Goal: Information Seeking & Learning: Find specific fact

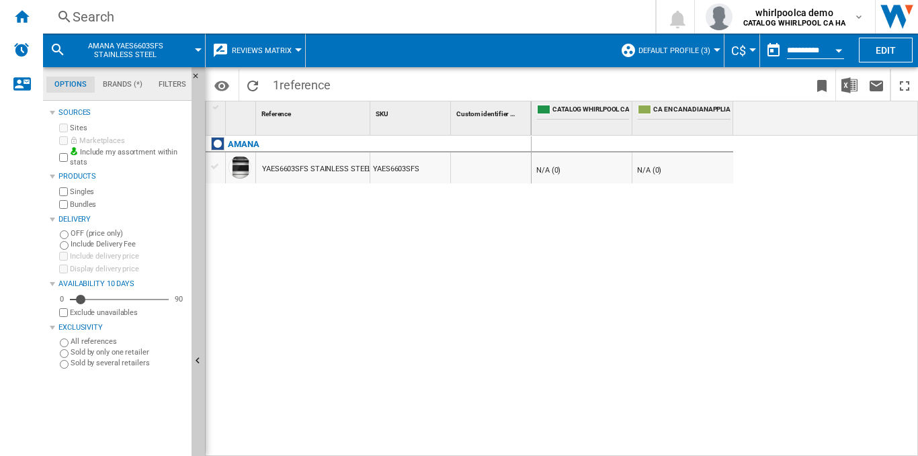
click at [312, 175] on div "YAES6603SFS STAINLESS STEEL" at bounding box center [317, 169] width 110 height 31
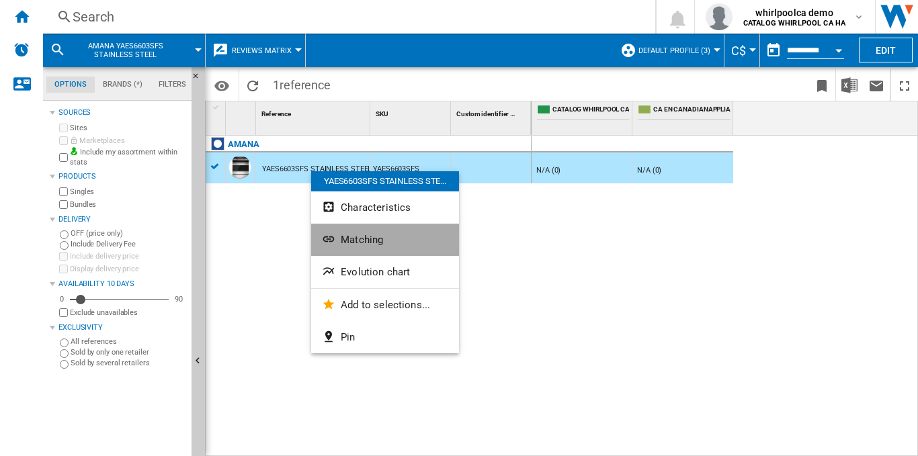
click at [363, 245] on span "Matching" at bounding box center [362, 240] width 42 height 12
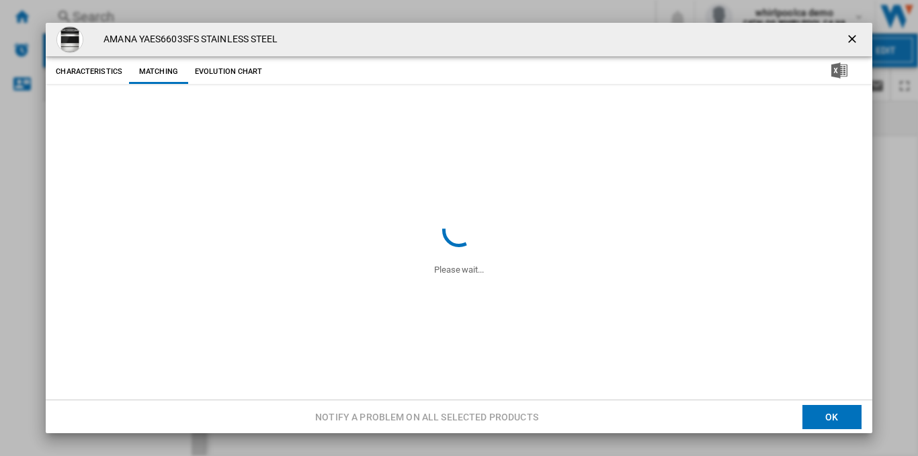
click at [208, 36] on h4 "AMANA YAES6603SFS STAINLESS STEEL" at bounding box center [187, 39] width 181 height 13
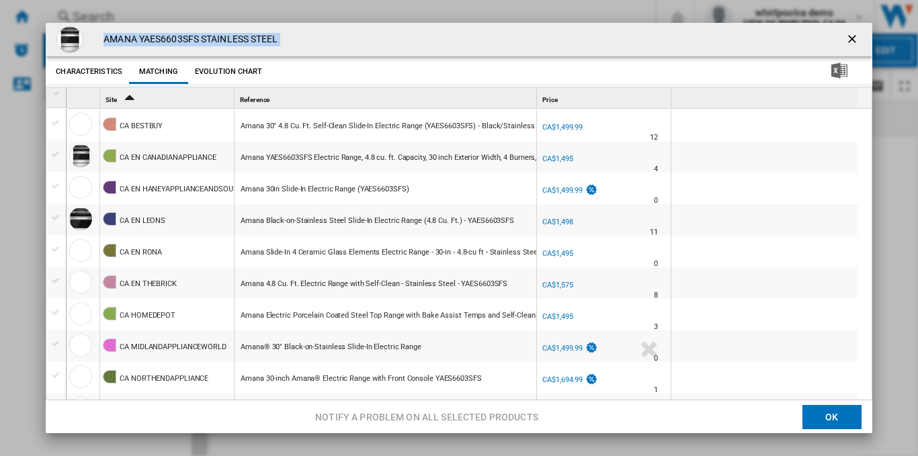
copy div "AMANA YAES6603SFS STAINLESS STEEL Characteristics Matching Evolution chart pric…"
drag, startPoint x: 842, startPoint y: 44, endPoint x: 414, endPoint y: 34, distance: 428.1
click at [845, 44] on ng-md-icon "getI18NText('BUTTONS.CLOSE_DIALOG')" at bounding box center [853, 40] width 16 height 16
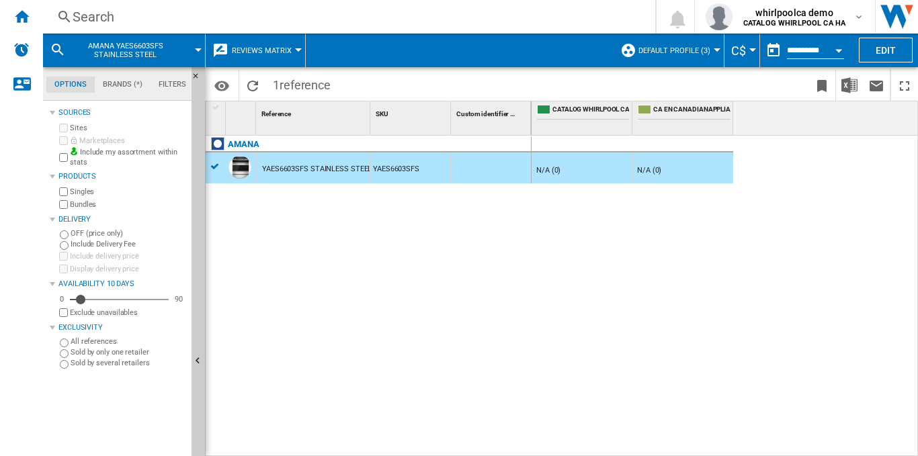
click at [320, 7] on div "Search Search 0 whirlpoolca demo CATALOG WHIRLPOOL CA HA CATALOG WHIRLPOOL CA H…" at bounding box center [480, 17] width 875 height 34
click at [326, 12] on div "Search" at bounding box center [347, 16] width 548 height 19
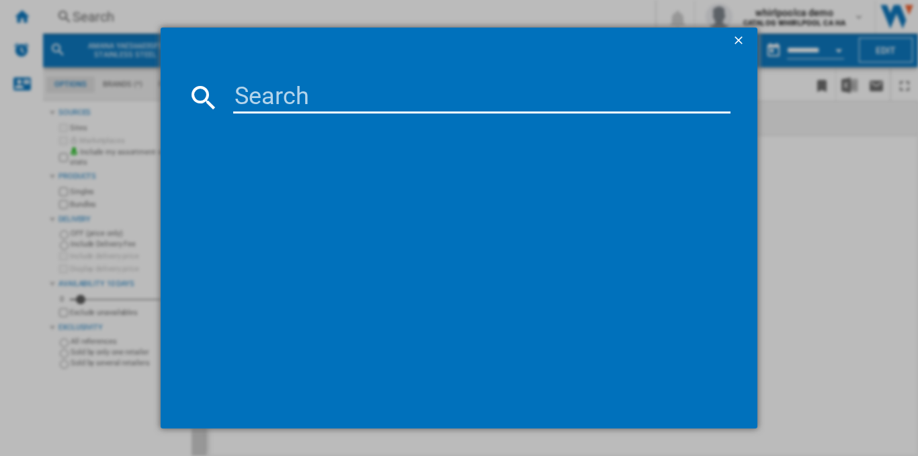
click at [499, 93] on input at bounding box center [481, 97] width 497 height 32
type input "KBSN702MBS"
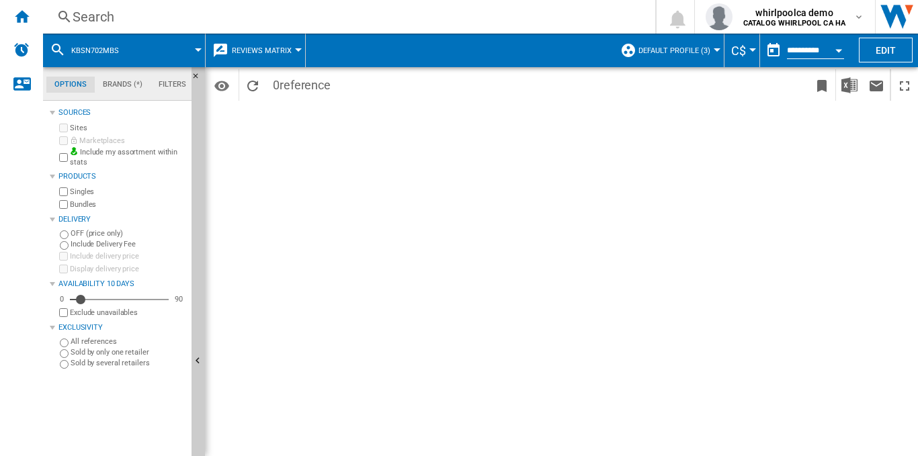
click at [746, 52] on button "C$" at bounding box center [741, 51] width 21 height 34
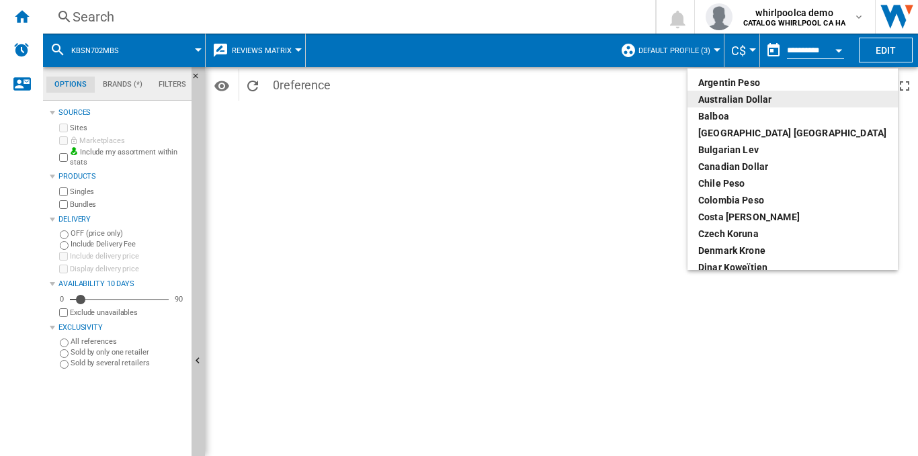
click at [686, 50] on md-backdrop at bounding box center [459, 228] width 918 height 456
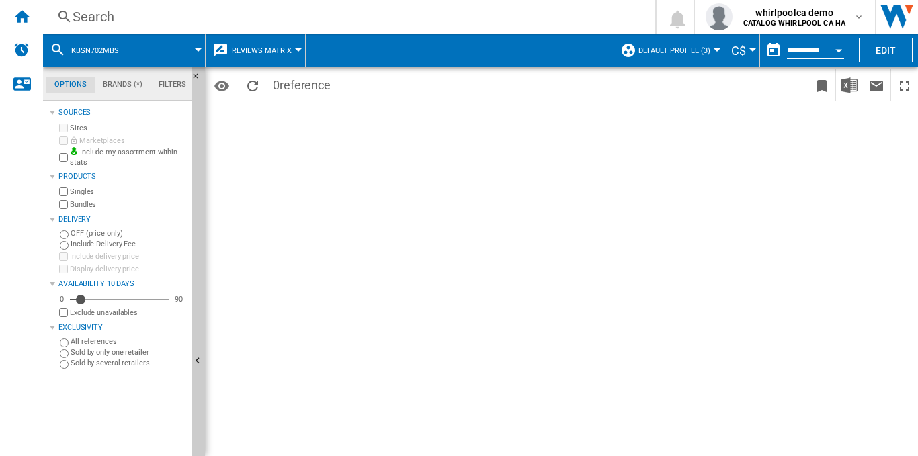
click at [662, 50] on span "Default profile (3)" at bounding box center [674, 50] width 72 height 9
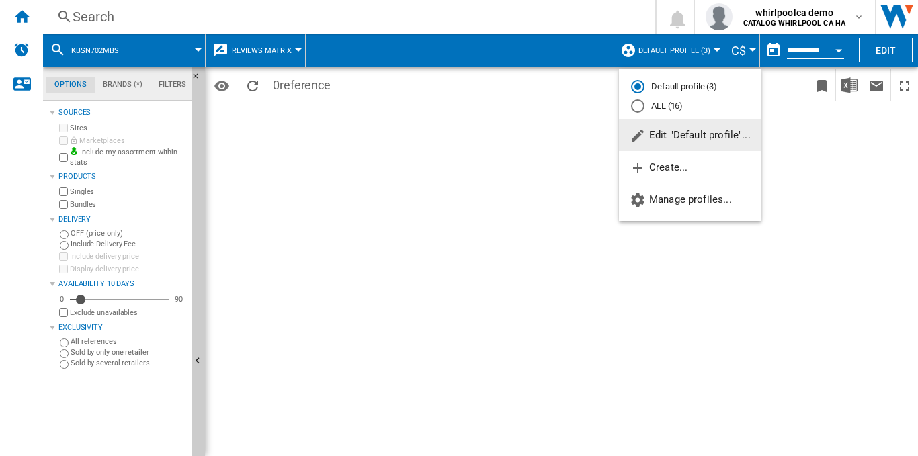
click at [631, 100] on div "ALL (16)" at bounding box center [637, 105] width 13 height 13
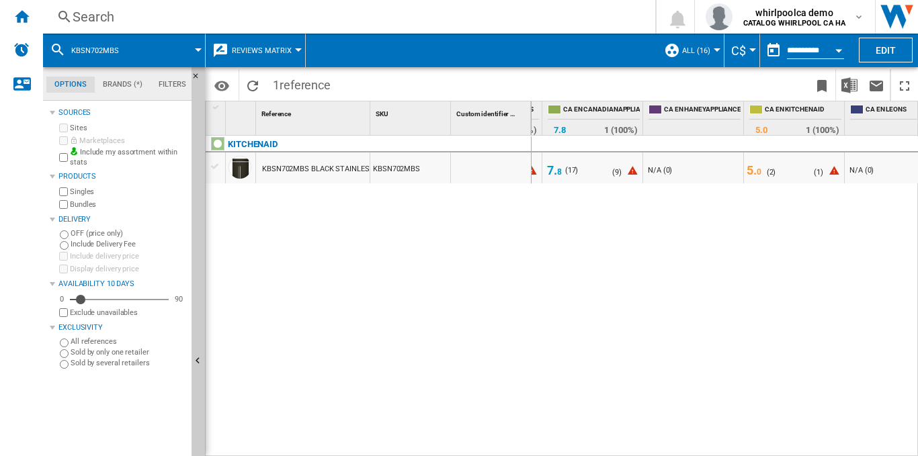
scroll to position [0, 394]
drag, startPoint x: 637, startPoint y: 117, endPoint x: 681, endPoint y: 126, distance: 44.5
click at [681, 125] on div "CA EN HANEYAPPLIANCEANDSOUND" at bounding box center [687, 118] width 101 height 34
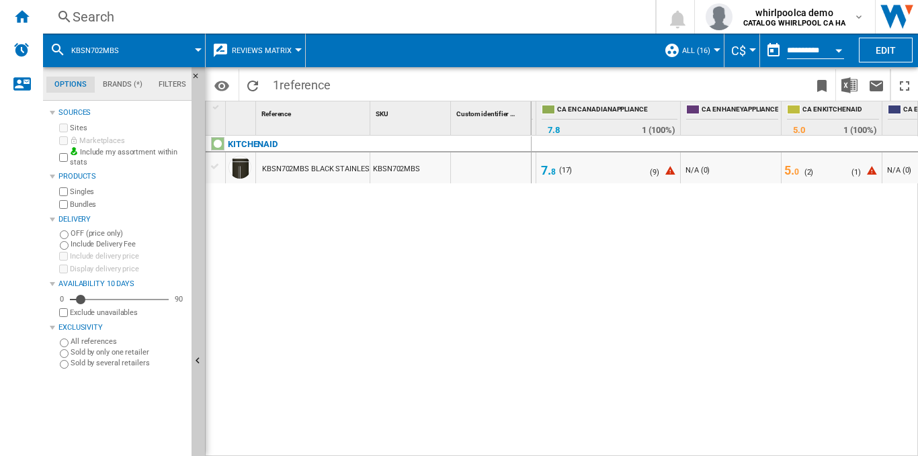
click at [351, 173] on div "KBSN702MBS BLACK STAINLESS STEEL" at bounding box center [329, 169] width 135 height 31
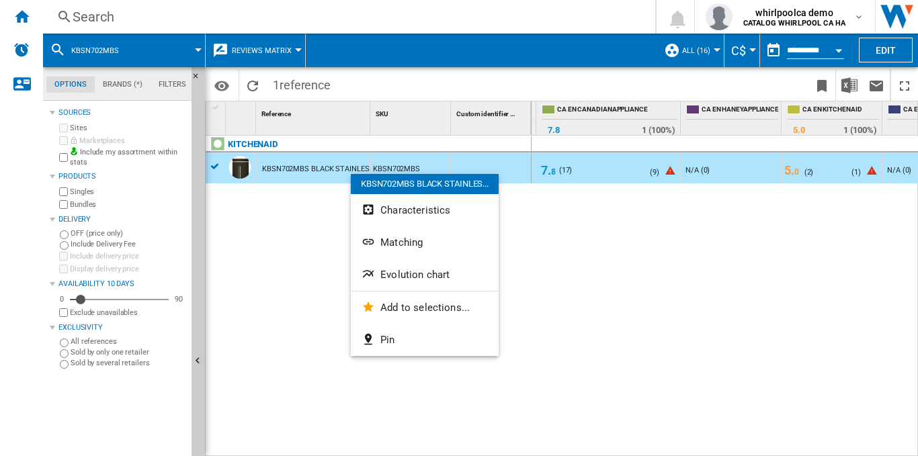
drag, startPoint x: 351, startPoint y: 174, endPoint x: 314, endPoint y: 173, distance: 36.3
click at [313, 173] on div at bounding box center [459, 228] width 918 height 456
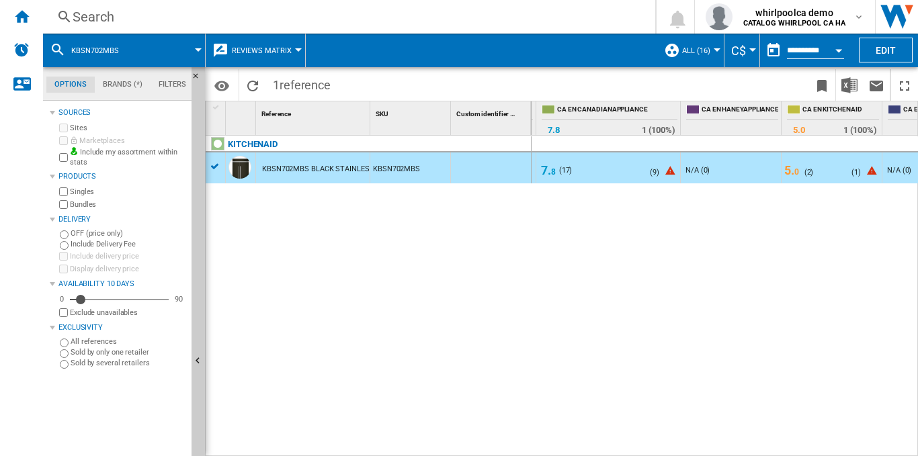
click at [334, 163] on div "KBSN702MBS BLACK STAINLESS STEEL" at bounding box center [329, 169] width 135 height 31
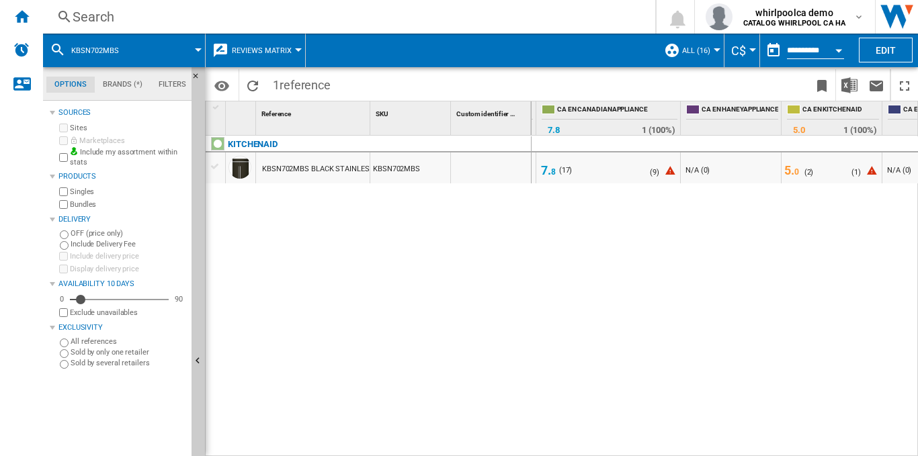
click at [345, 172] on div "KBSN702MBS BLACK STAINLESS STEEL" at bounding box center [329, 169] width 135 height 31
click at [345, 171] on div "KBSN702MBS BLACK STAINLESS STEEL" at bounding box center [329, 169] width 135 height 31
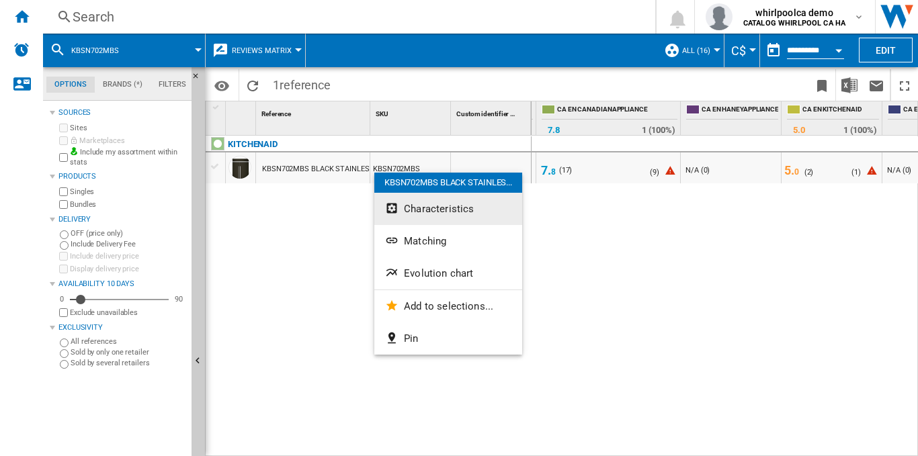
click at [402, 209] on button "Characteristics" at bounding box center [448, 209] width 148 height 32
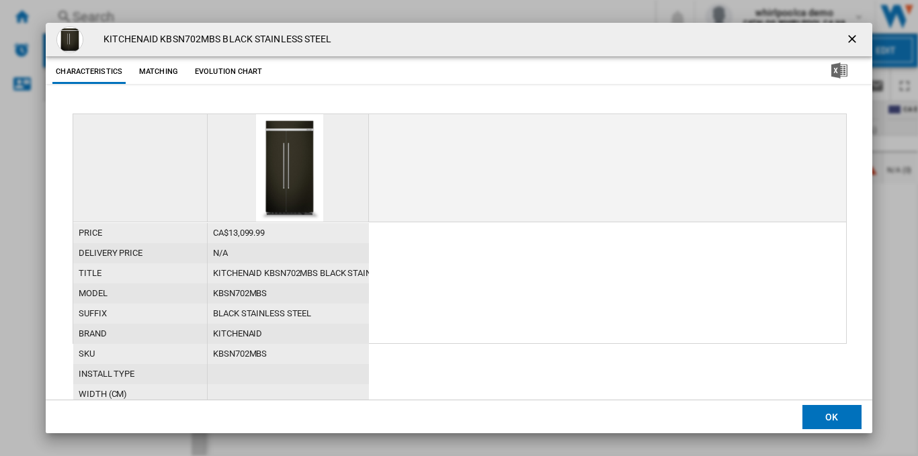
click at [257, 40] on h4 "KITCHENAID KBSN702MBS BLACK STAINLESS STEEL" at bounding box center [214, 39] width 234 height 13
drag, startPoint x: 257, startPoint y: 40, endPoint x: 275, endPoint y: 1, distance: 43.0
click at [257, 41] on h4 "KITCHENAID KBSN702MBS BLACK STAINLESS STEEL" at bounding box center [214, 39] width 234 height 13
copy div "KITCHENAID KBSN702MBS BLACK STAINLESS STEEL Characteristics Matching Evolution …"
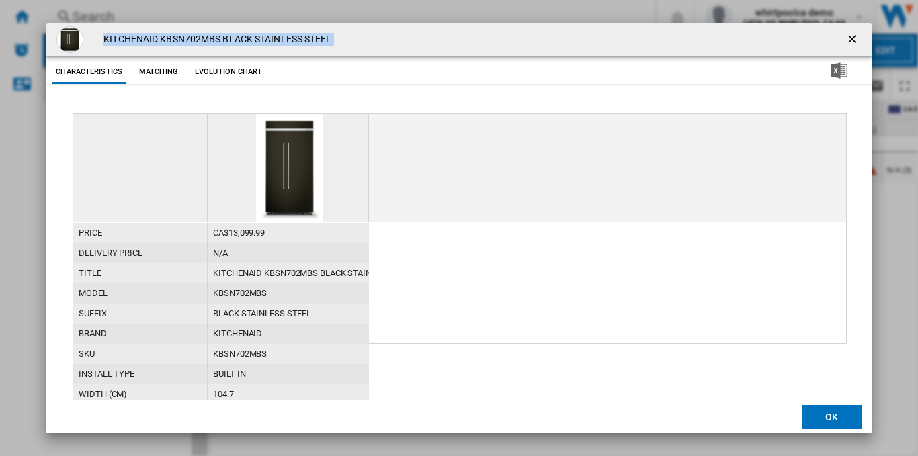
click at [853, 42] on ng-md-icon "getI18NText('BUTTONS.CLOSE_DIALOG')" at bounding box center [853, 40] width 16 height 16
